Goal: Transaction & Acquisition: Purchase product/service

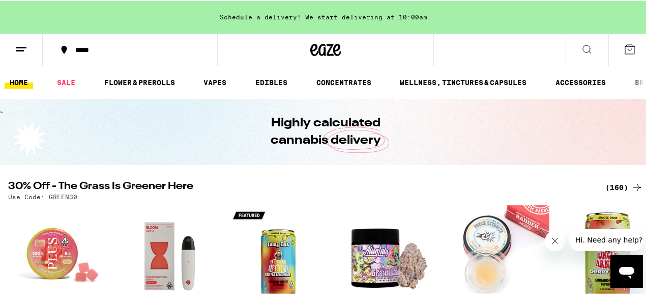
click at [553, 237] on icon "Close message from company" at bounding box center [555, 241] width 8 height 8
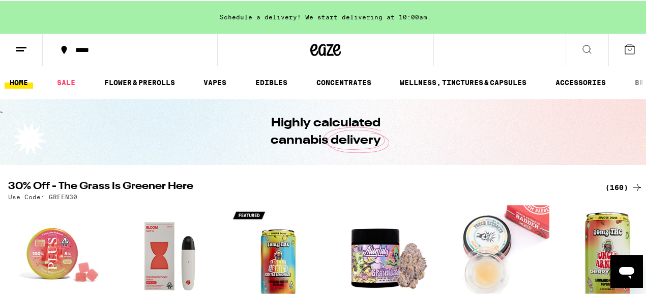
click at [636, 185] on icon at bounding box center [637, 186] width 12 height 12
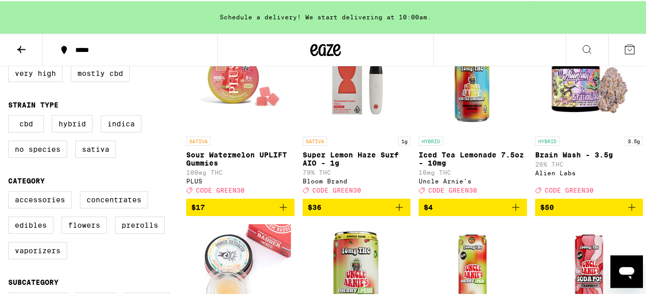
scroll to position [155, 0]
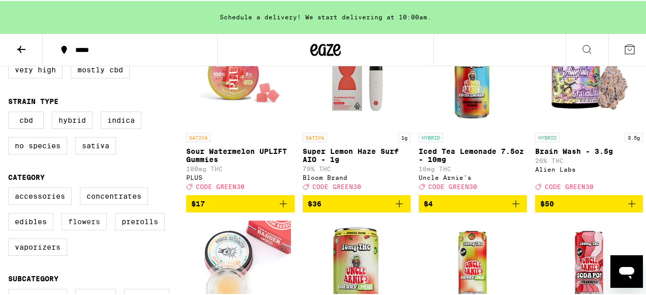
click at [78, 229] on label "Flowers" at bounding box center [84, 220] width 45 height 17
click at [11, 188] on input "Flowers" at bounding box center [10, 188] width 1 height 1
checkbox input "true"
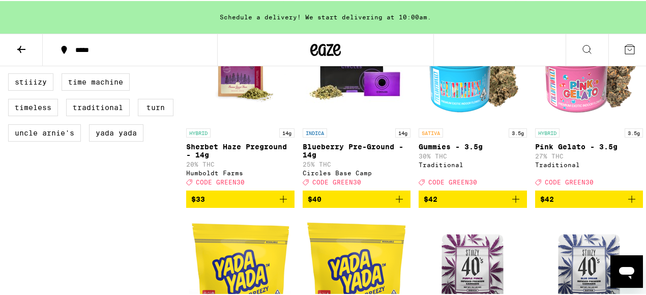
scroll to position [928, 0]
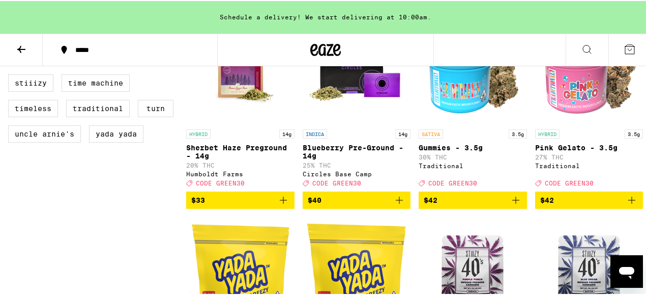
click at [627, 205] on icon "Add to bag" at bounding box center [632, 199] width 12 height 12
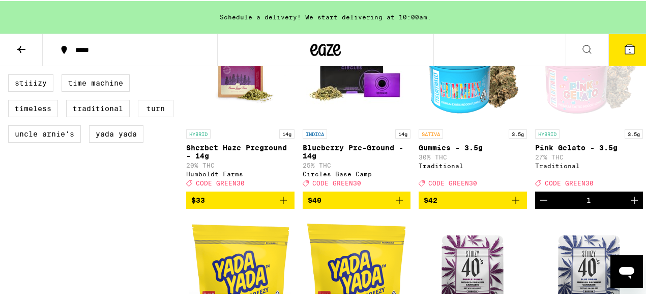
click at [630, 205] on icon "Increment" at bounding box center [635, 199] width 12 height 12
click at [631, 205] on icon "Increment" at bounding box center [635, 199] width 12 height 12
click at [538, 205] on icon "Decrement" at bounding box center [544, 199] width 12 height 12
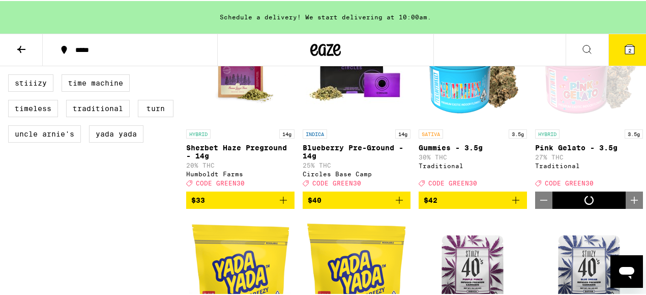
click at [538, 205] on icon "Decrement" at bounding box center [544, 199] width 12 height 12
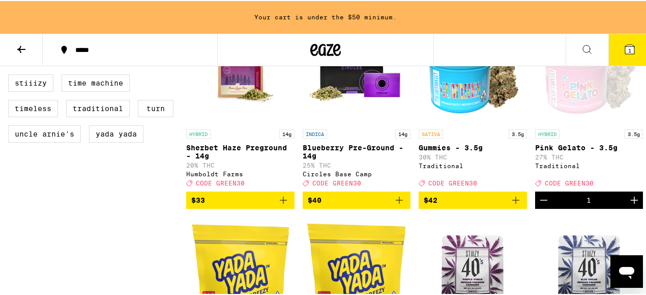
click at [539, 205] on icon "Decrement" at bounding box center [544, 199] width 12 height 12
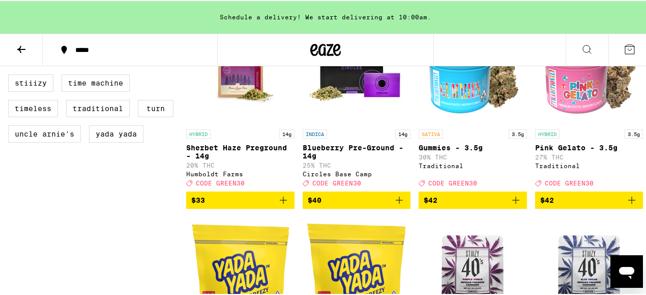
click at [539, 208] on button "$42" at bounding box center [589, 198] width 108 height 17
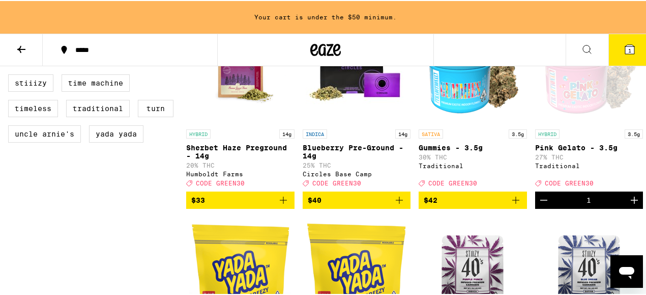
click at [539, 208] on button "Decrement" at bounding box center [543, 198] width 17 height 17
